Goal: Information Seeking & Learning: Learn about a topic

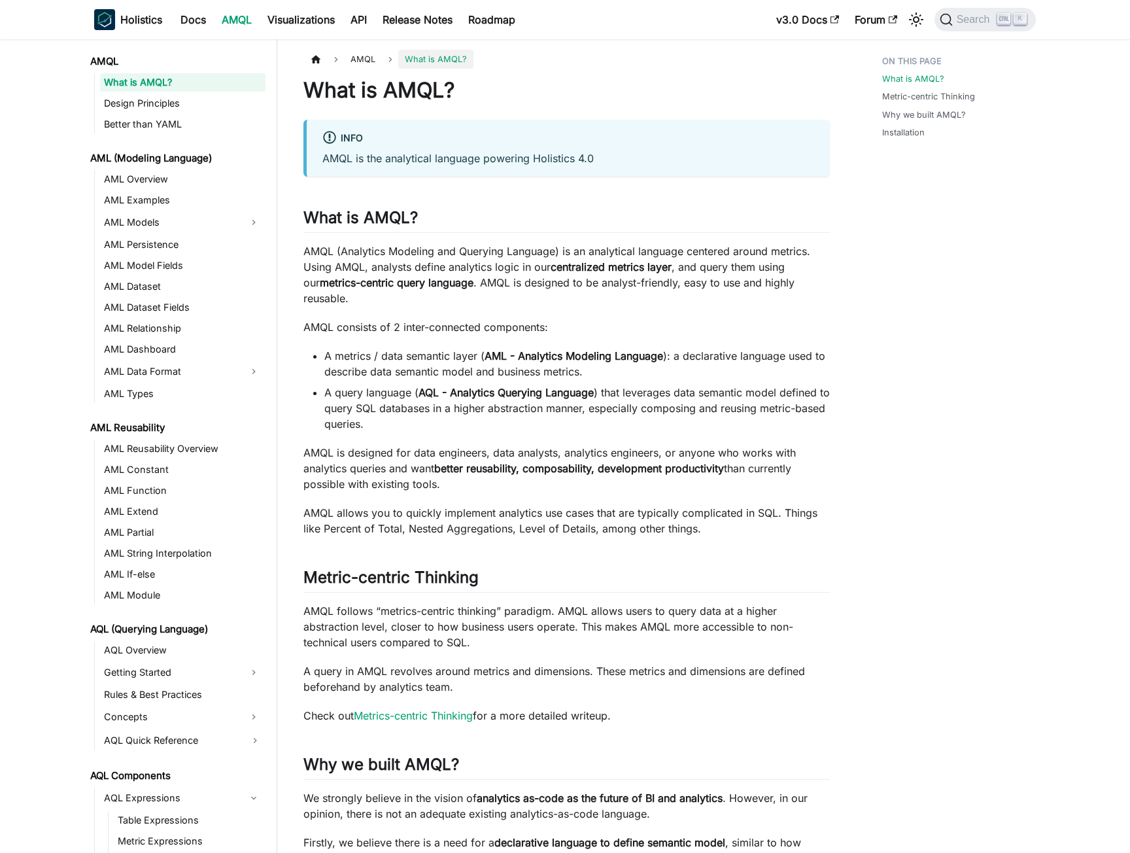
scroll to position [34, 0]
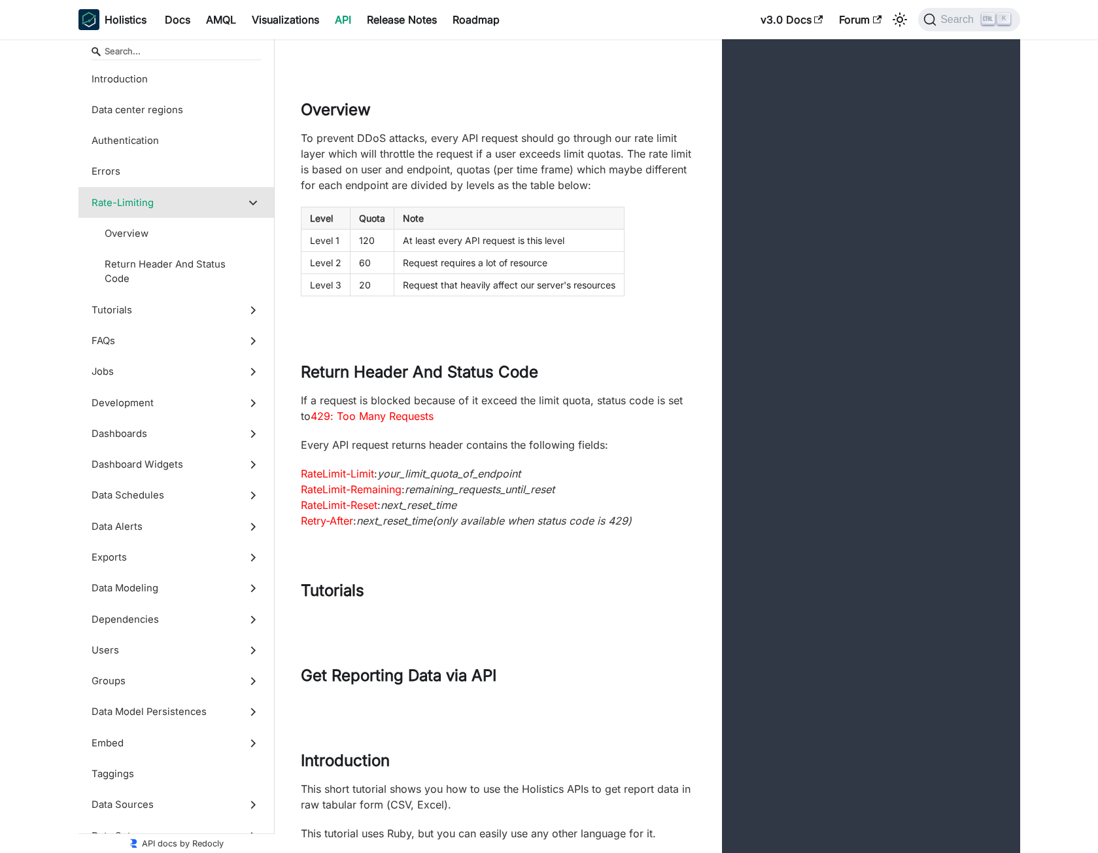
scroll to position [174, 0]
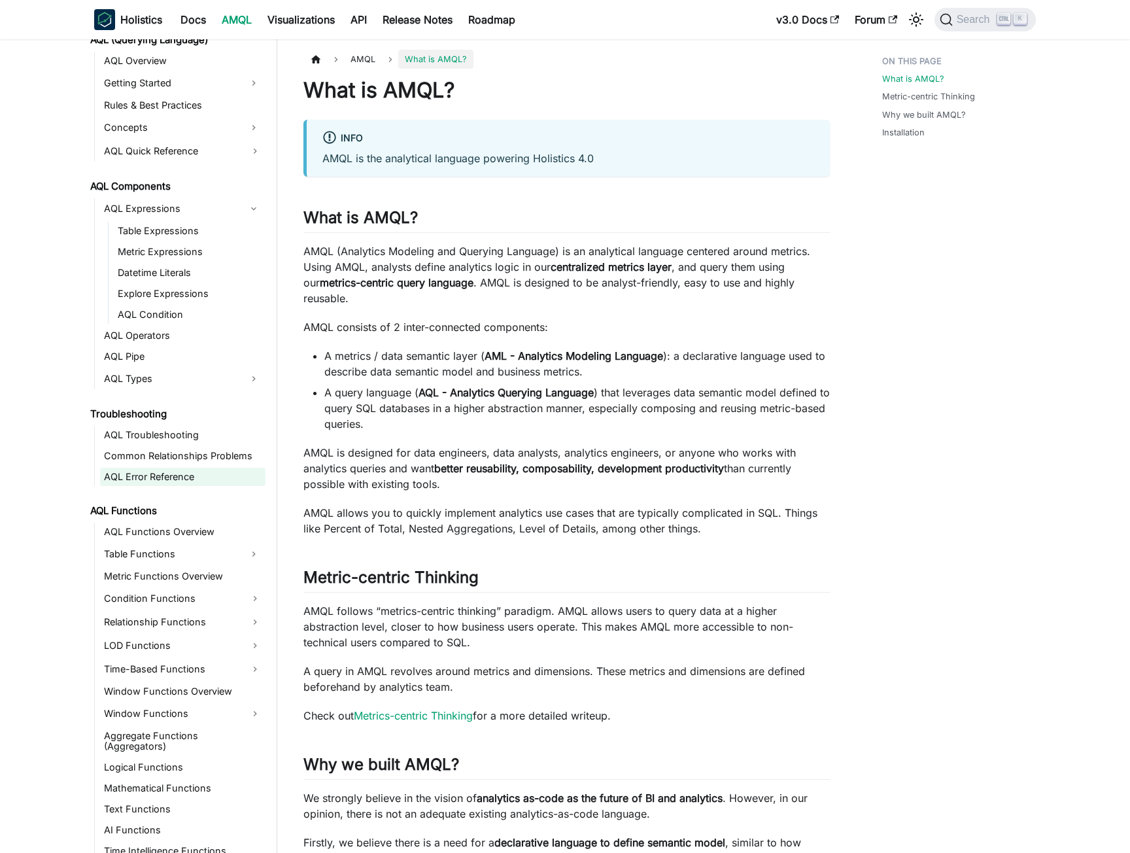
scroll to position [622, 0]
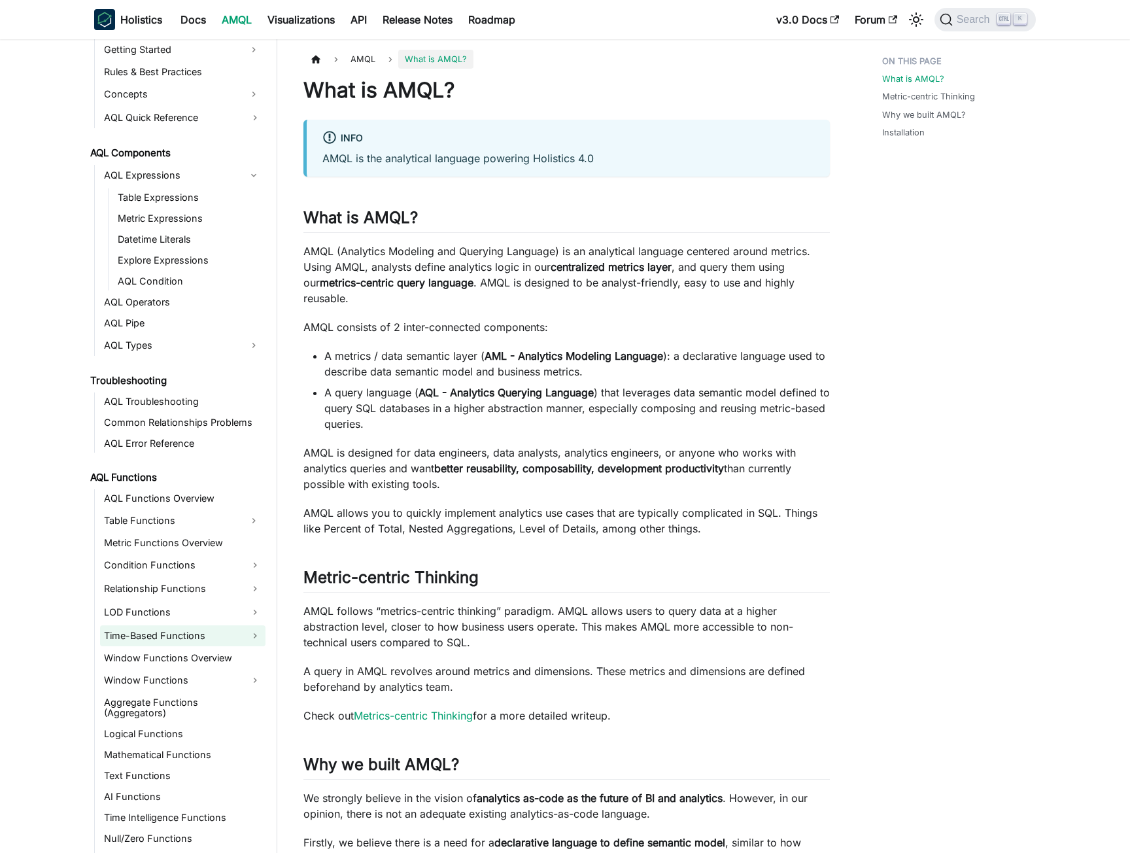
click at [155, 633] on link "Time-Based Functions" at bounding box center [182, 635] width 165 height 21
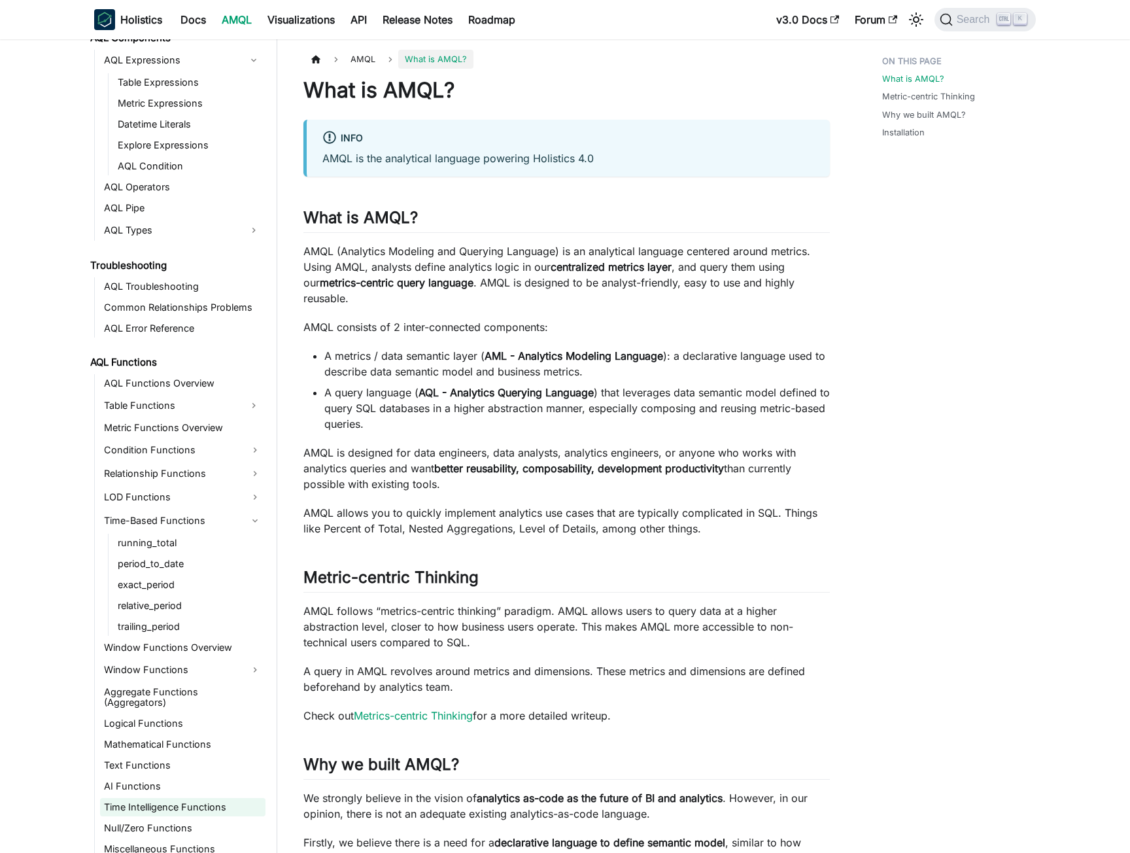
click at [161, 802] on link "Time Intelligence Functions" at bounding box center [182, 807] width 165 height 18
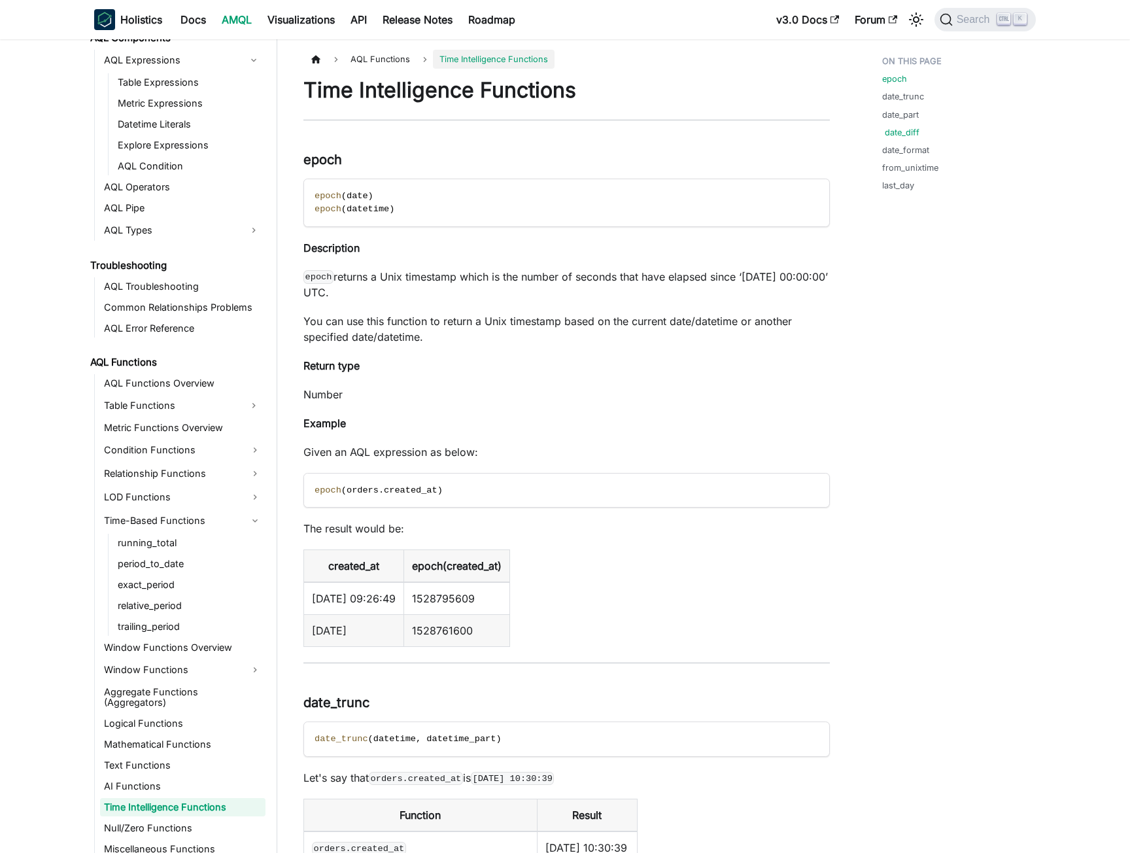
click at [888, 136] on link "date_diff" at bounding box center [902, 132] width 35 height 12
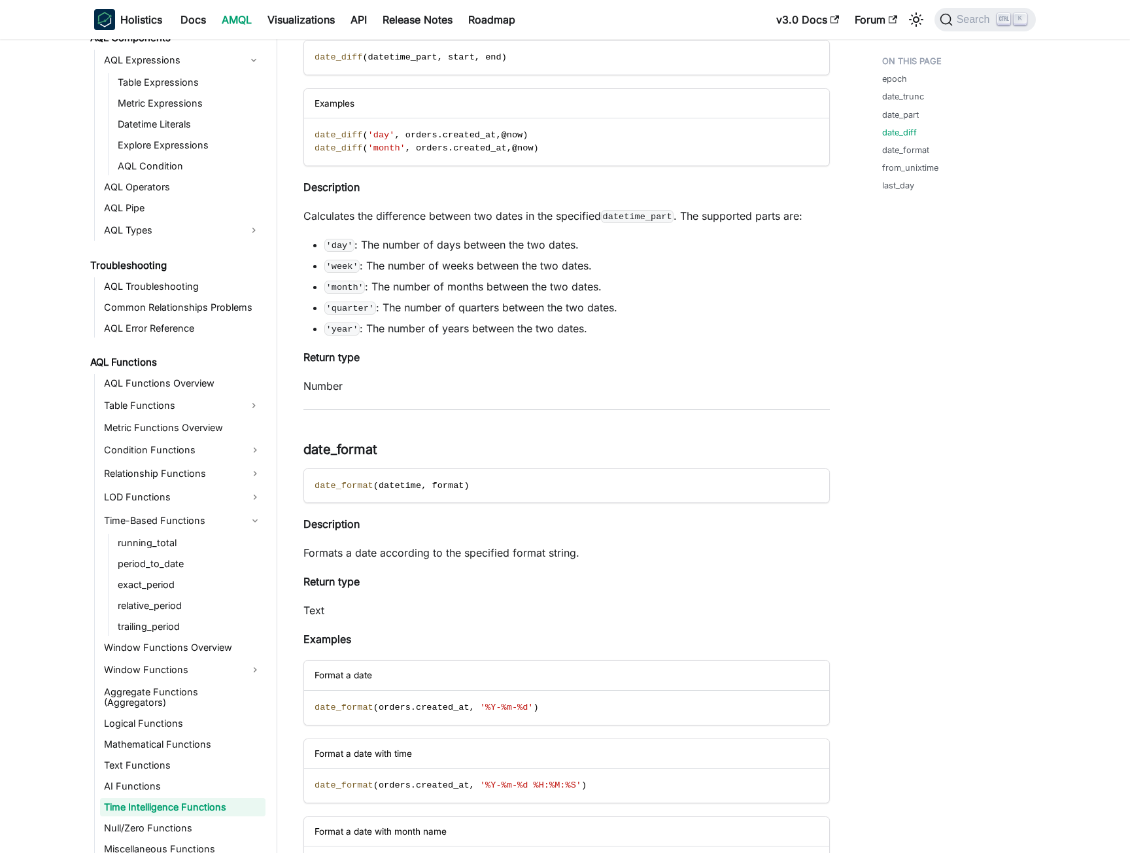
scroll to position [3267, 0]
